Goal: Find contact information: Find contact information

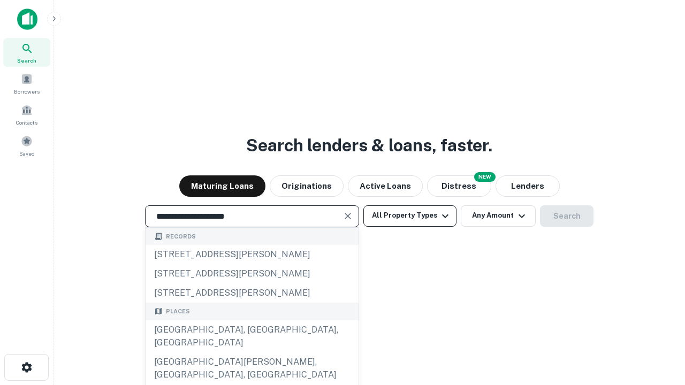
click at [252, 353] on div "[GEOGRAPHIC_DATA], [GEOGRAPHIC_DATA], [GEOGRAPHIC_DATA]" at bounding box center [252, 337] width 213 height 32
click at [410, 216] on button "All Property Types" at bounding box center [409, 216] width 93 height 21
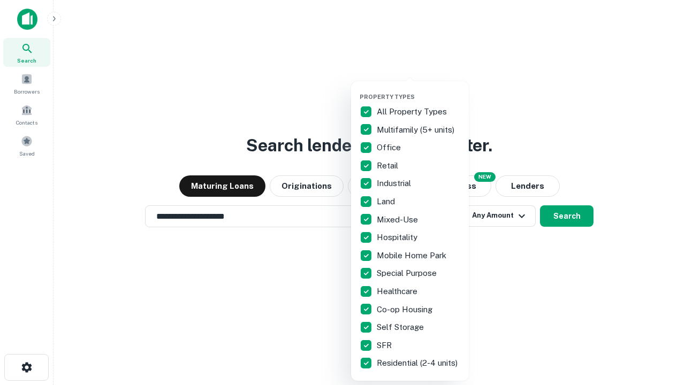
type input "**********"
click at [419, 90] on button "button" at bounding box center [419, 90] width 118 height 1
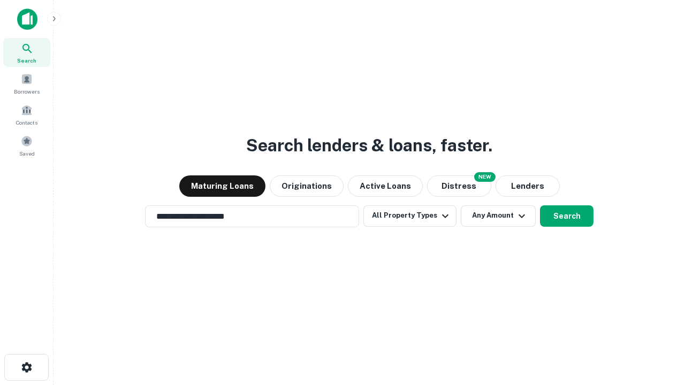
scroll to position [17, 0]
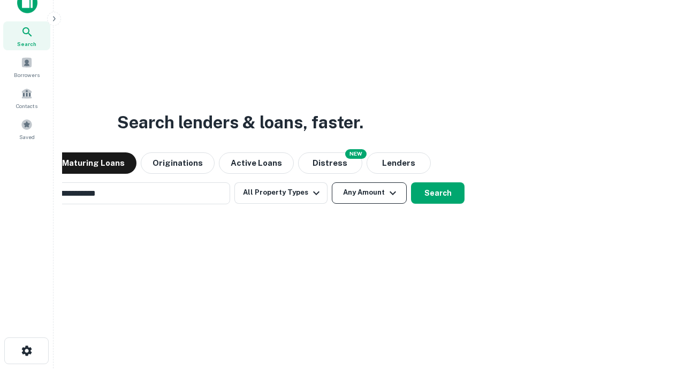
click at [332, 182] on button "Any Amount" at bounding box center [369, 192] width 75 height 21
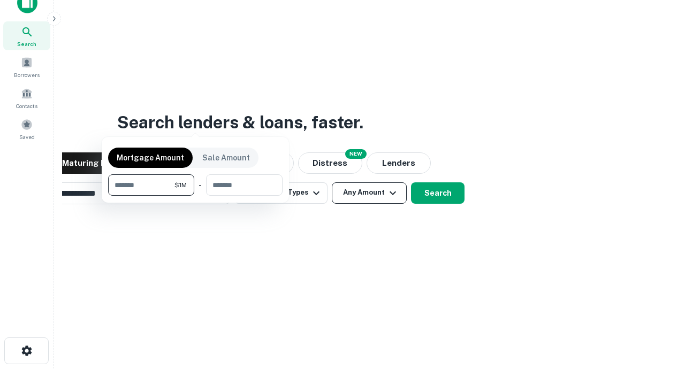
scroll to position [17, 0]
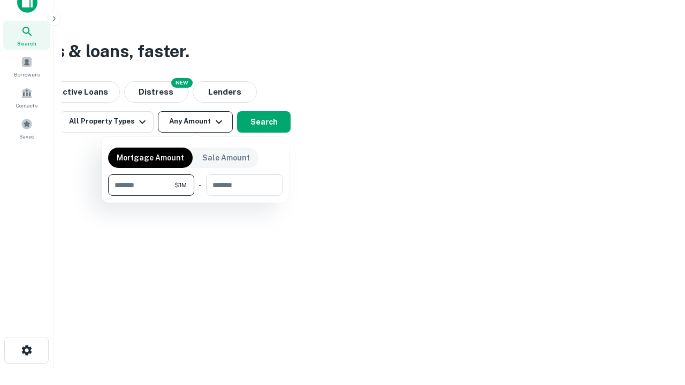
type input "*******"
click at [195, 196] on button "button" at bounding box center [195, 196] width 174 height 1
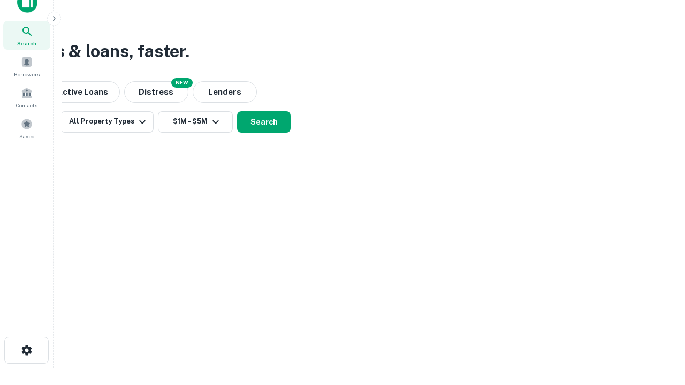
scroll to position [17, 0]
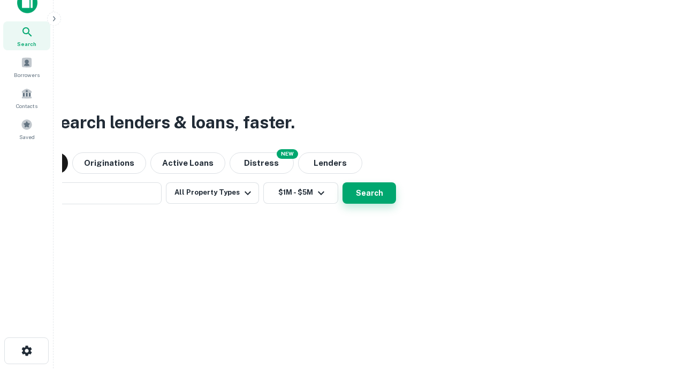
click at [343, 182] on button "Search" at bounding box center [370, 192] width 54 height 21
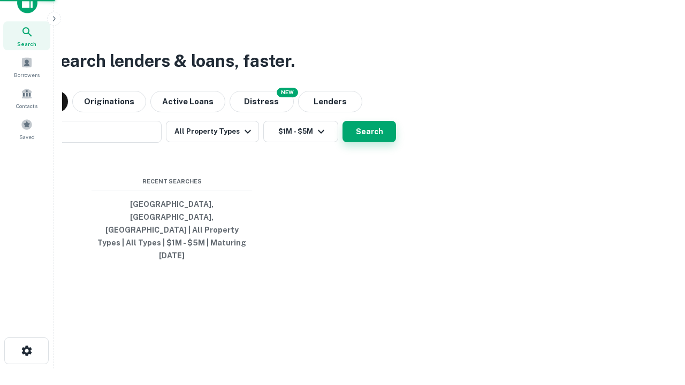
scroll to position [17, 0]
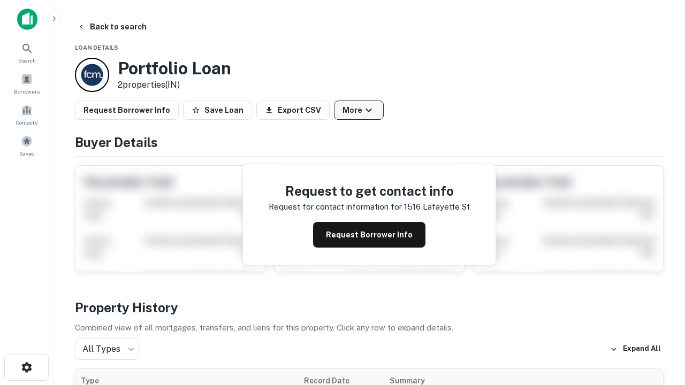
click at [359, 110] on button "More" at bounding box center [359, 110] width 50 height 19
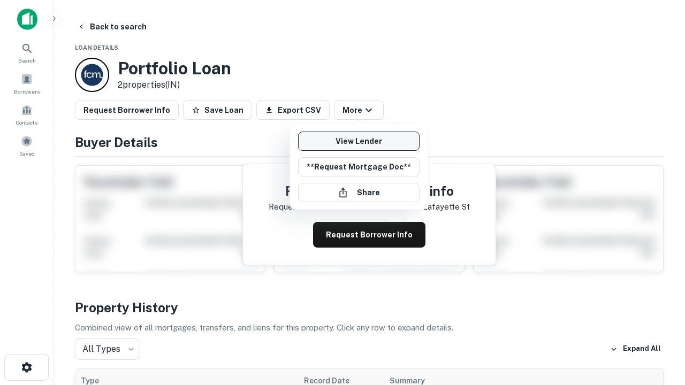
click at [359, 141] on link "View Lender" at bounding box center [358, 141] width 121 height 19
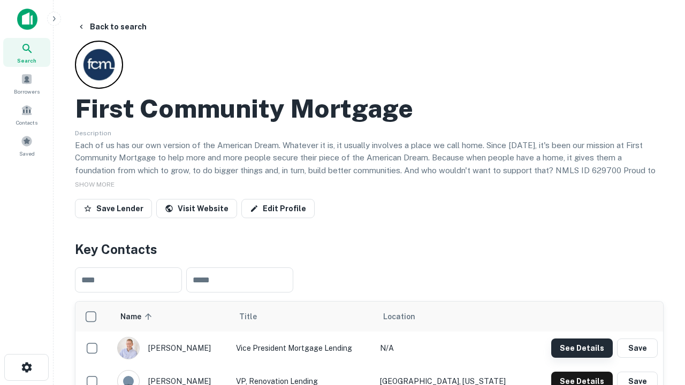
click at [582, 348] on button "See Details" at bounding box center [582, 348] width 62 height 19
click at [26, 368] on icon "button" at bounding box center [26, 367] width 13 height 13
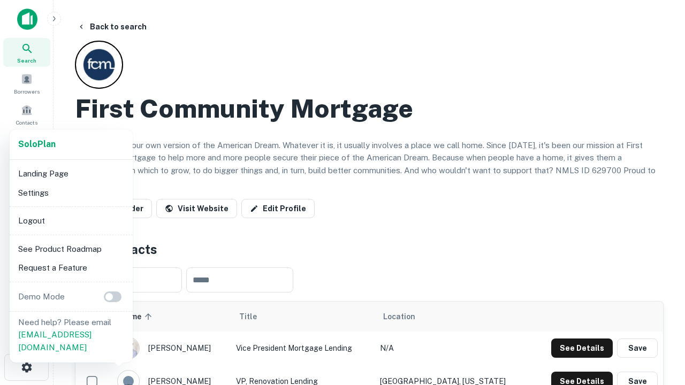
click at [71, 220] on li "Logout" at bounding box center [71, 220] width 115 height 19
